Goal: Information Seeking & Learning: Learn about a topic

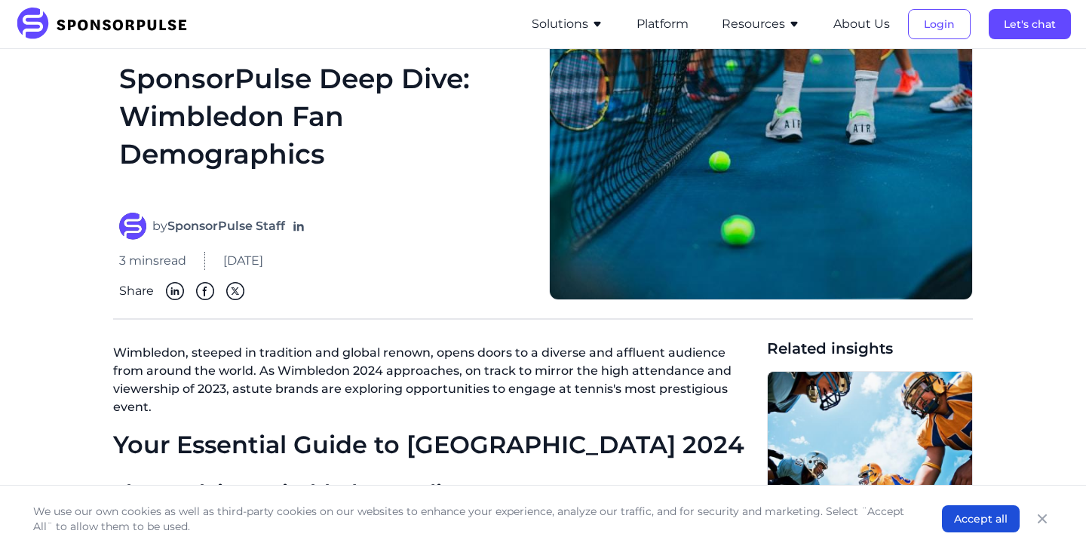
scroll to position [75, 0]
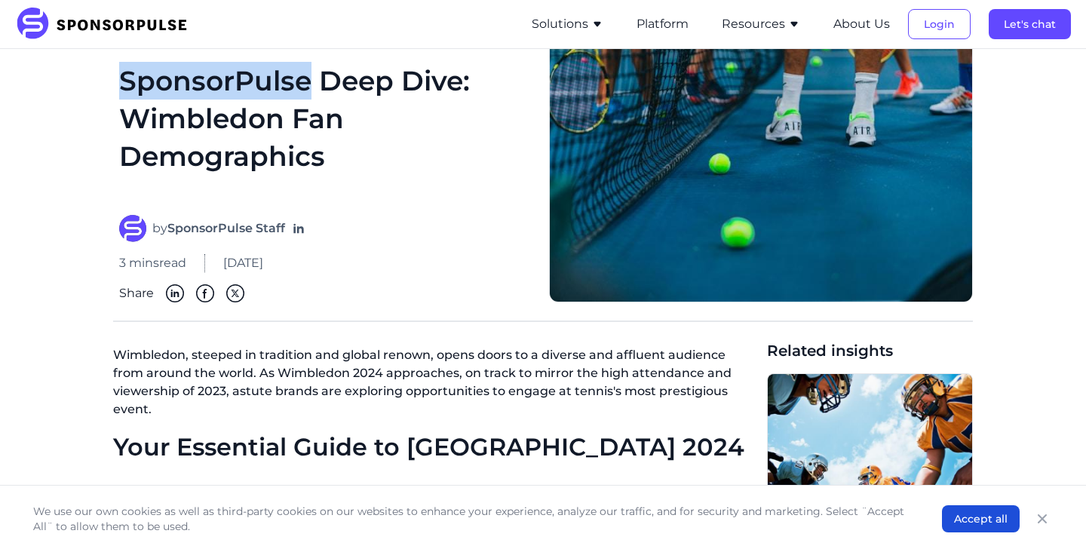
drag, startPoint x: 124, startPoint y: 76, endPoint x: 310, endPoint y: 89, distance: 186.7
click at [310, 90] on h1 "SponsorPulse Deep Dive: Wimbledon Fan Demographics" at bounding box center [325, 130] width 412 height 136
copy h1 "SponsorPulse"
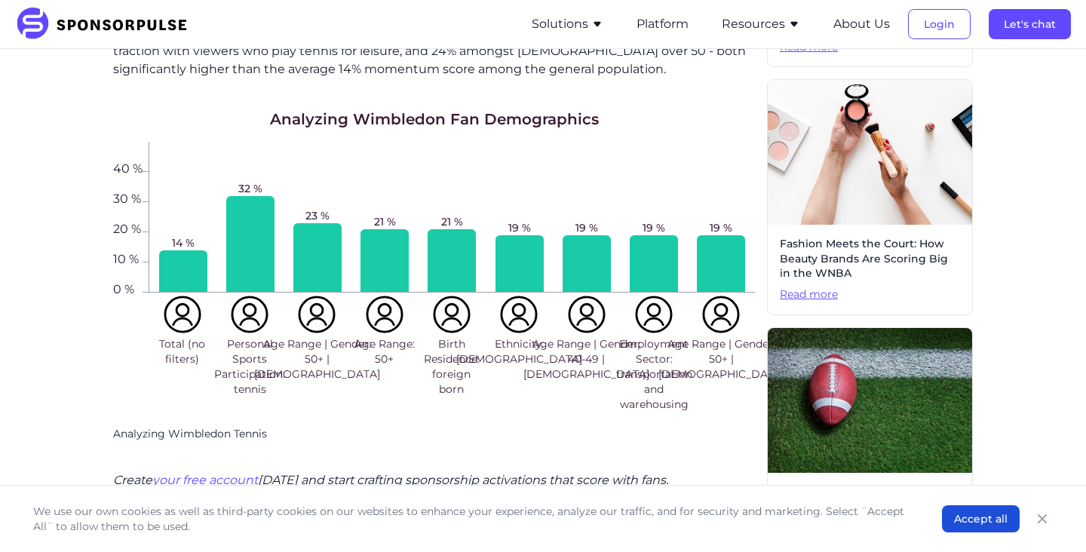
scroll to position [630, 0]
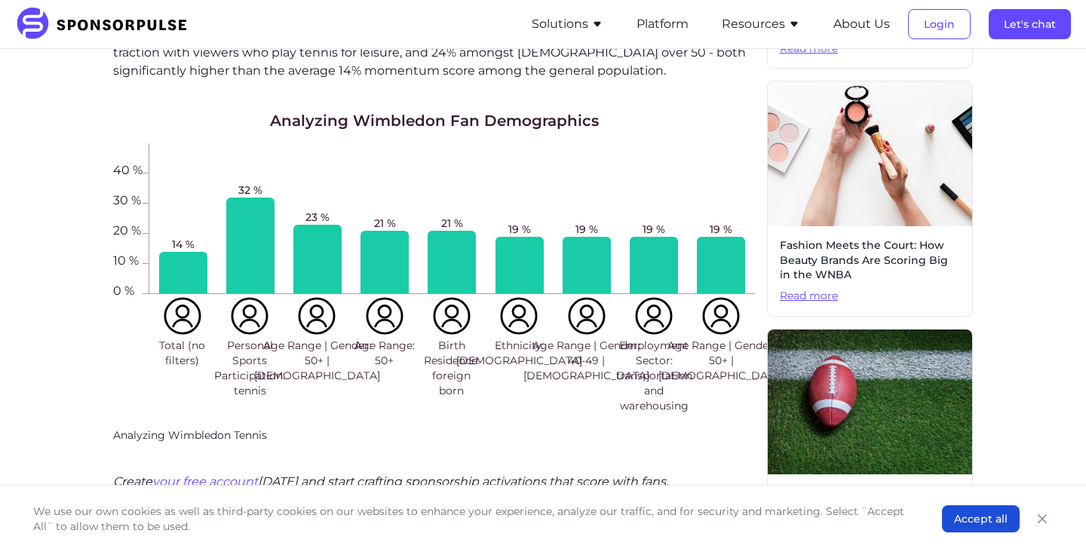
click at [448, 121] on h1 "Analyzing Wimbledon Fan Demographics" at bounding box center [434, 120] width 329 height 21
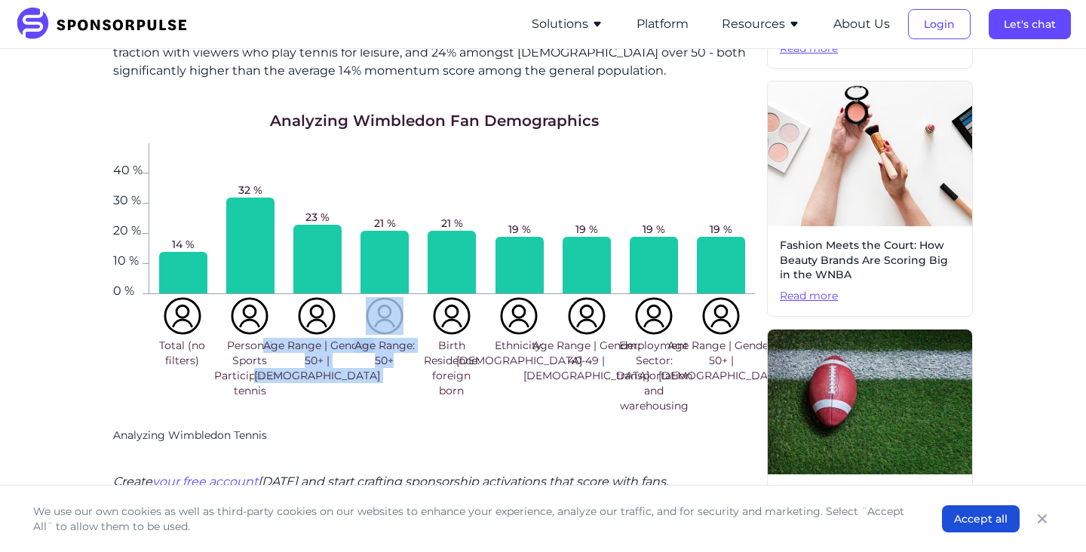
drag, startPoint x: 356, startPoint y: 392, endPoint x: 287, endPoint y: 337, distance: 88.0
click at [288, 337] on div "Total (no filters) Personal Sports Participation: tennis Age Range | Gender: 50…" at bounding box center [452, 355] width 606 height 122
click at [287, 338] on span "Age Range | Gender: 50+ | [DEMOGRAPHIC_DATA]" at bounding box center [317, 360] width 126 height 45
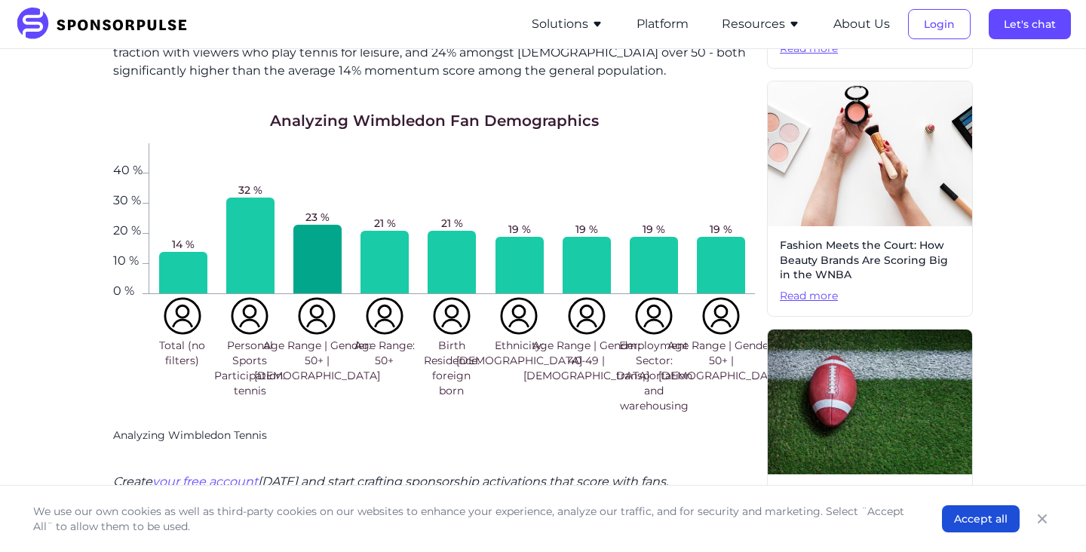
scroll to position [632, 0]
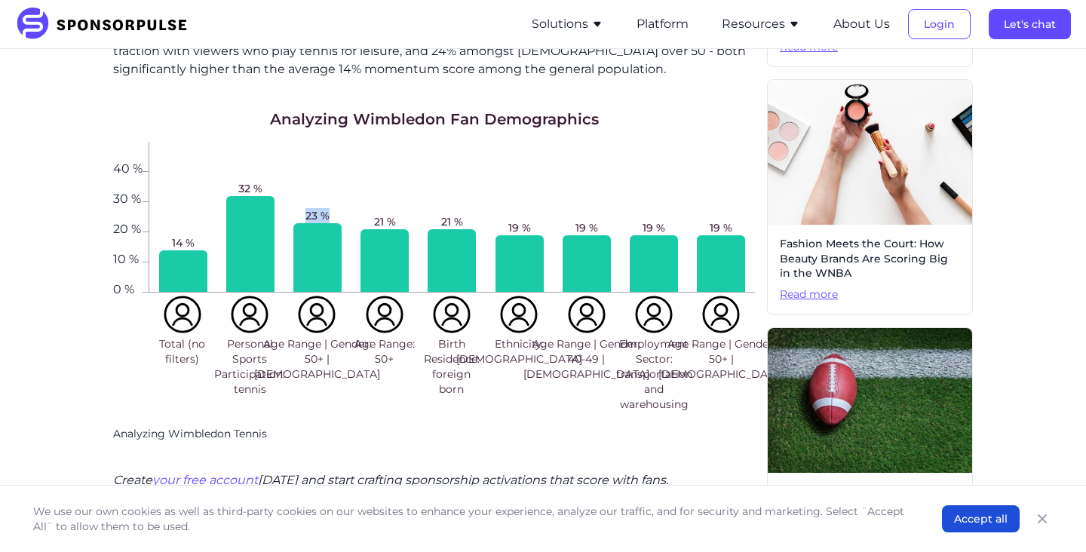
drag, startPoint x: 307, startPoint y: 212, endPoint x: 335, endPoint y: 213, distance: 27.9
click at [335, 213] on div "23 %" at bounding box center [317, 217] width 67 height 150
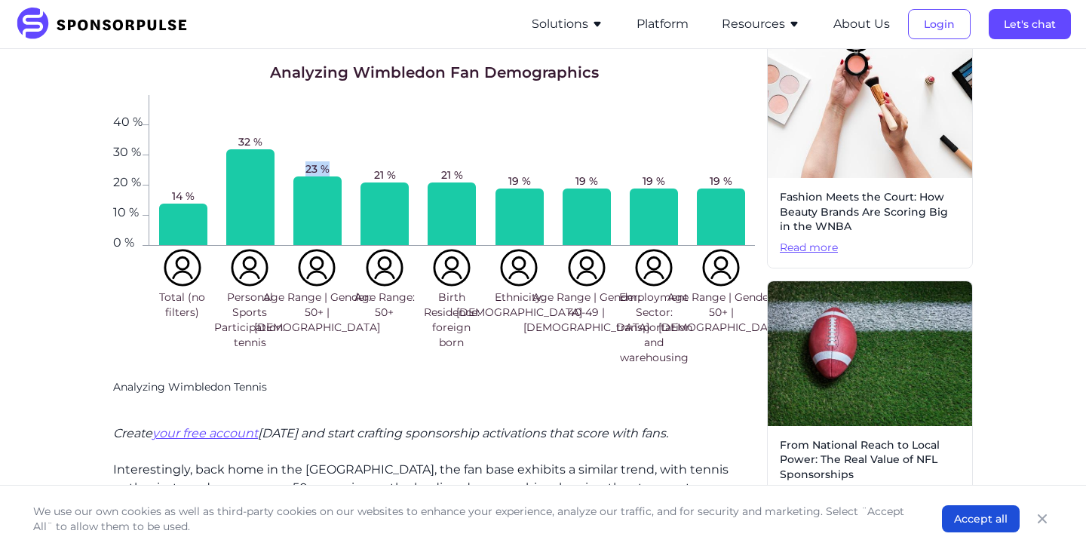
scroll to position [675, 0]
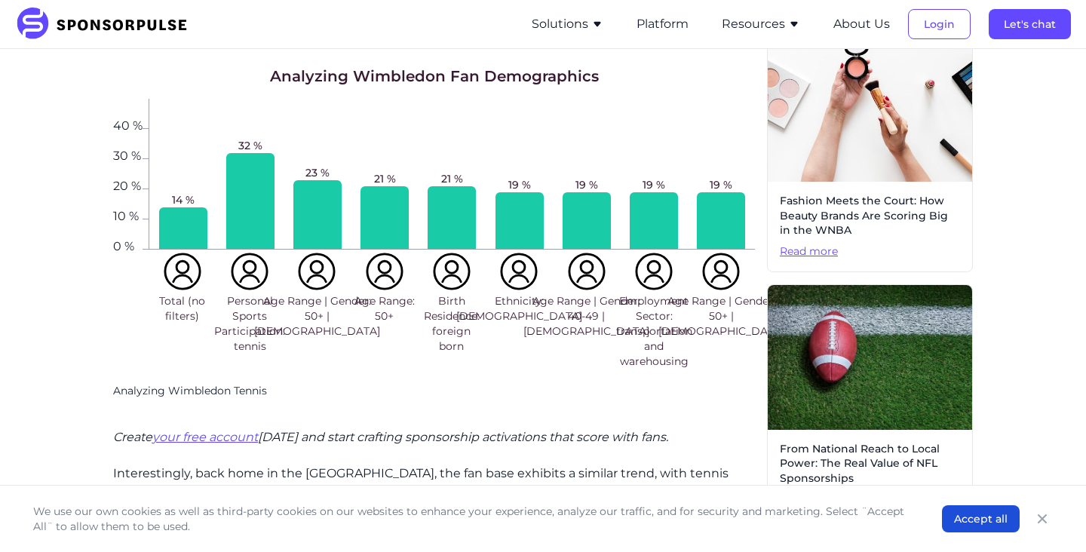
click at [715, 431] on p "Create your free account today and start crafting sponsorship activations that …" at bounding box center [434, 437] width 642 height 18
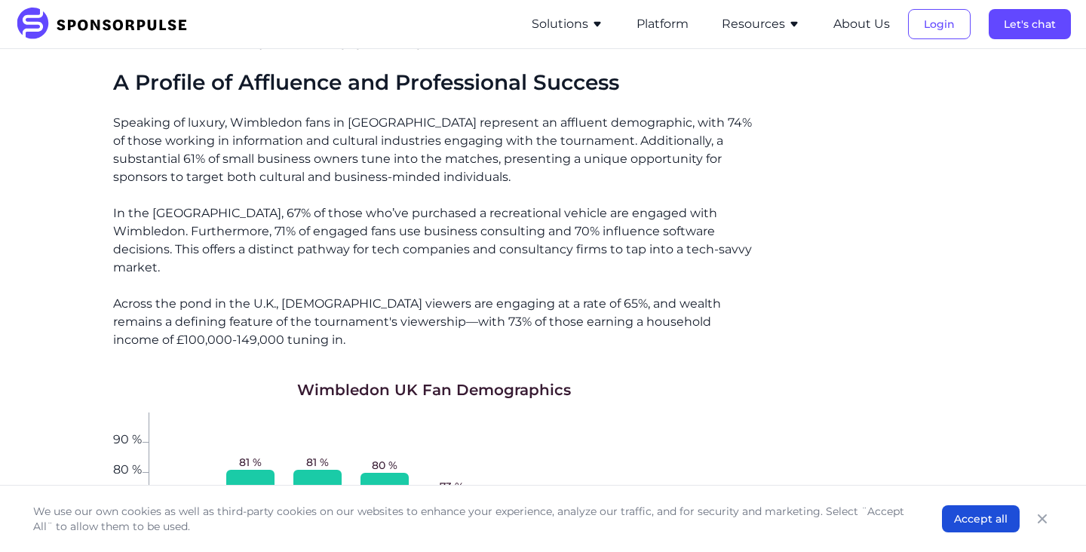
scroll to position [1089, 0]
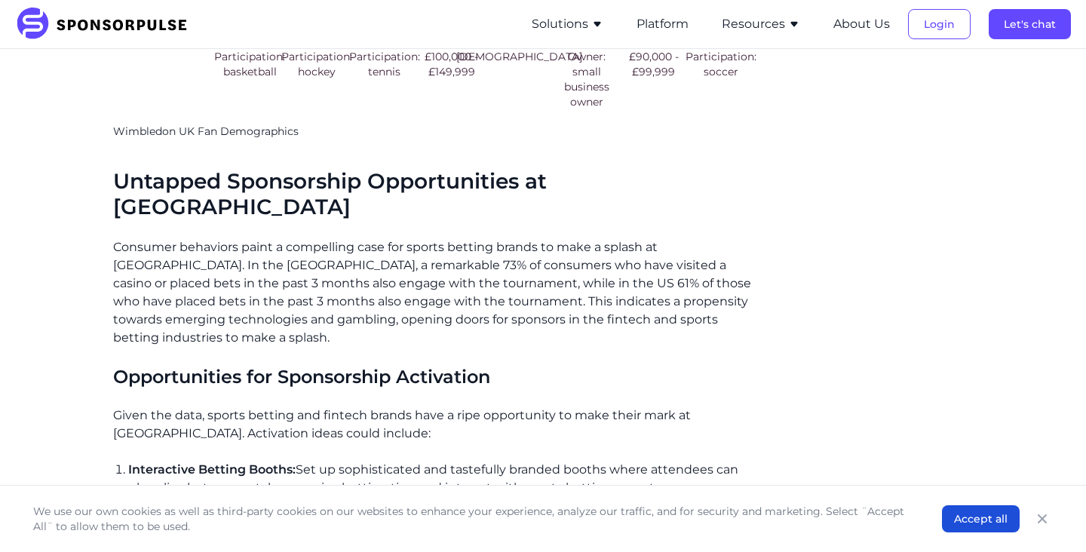
scroll to position [1985, 0]
